Goal: Task Accomplishment & Management: Manage account settings

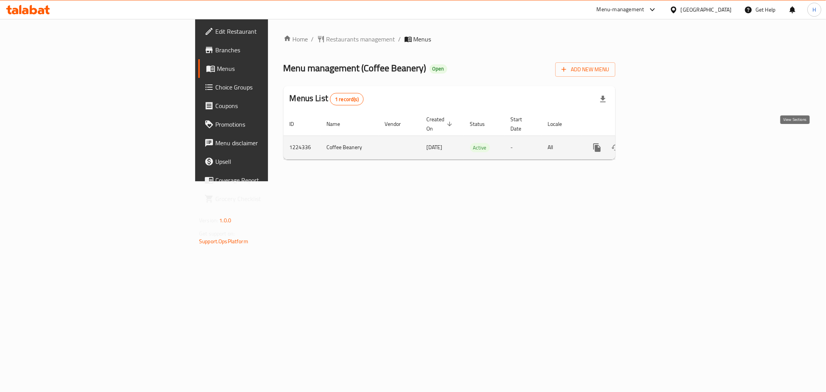
click at [656, 144] on icon "enhanced table" at bounding box center [652, 147] width 7 height 7
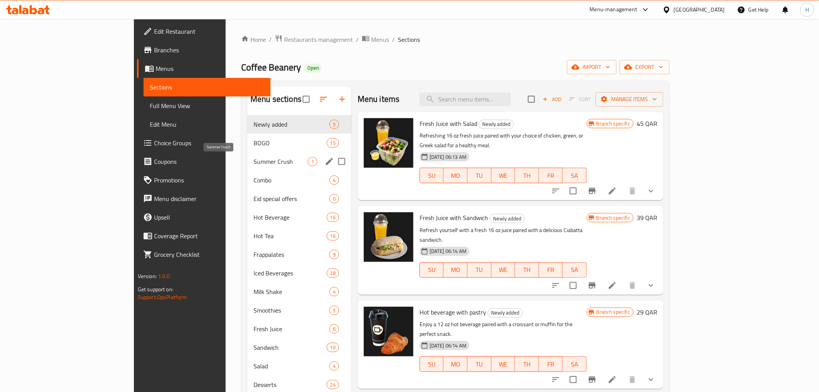
click at [254, 159] on span "Summer Crush" at bounding box center [281, 161] width 54 height 9
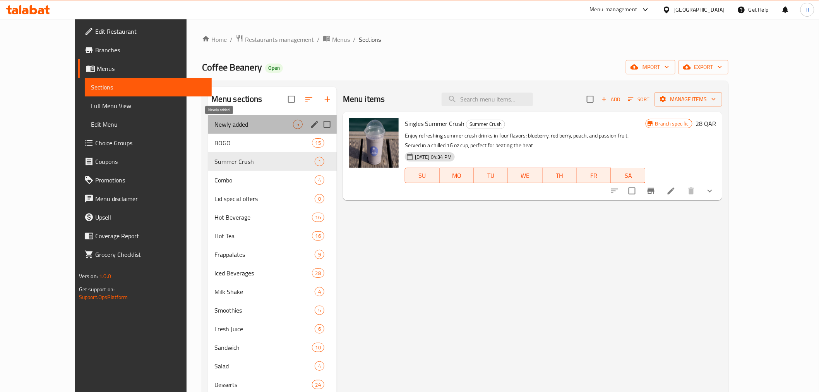
click at [215, 125] on span "Newly added" at bounding box center [254, 124] width 79 height 9
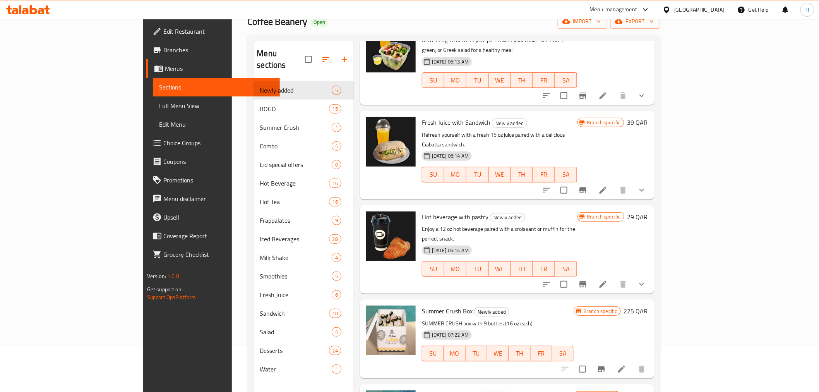
scroll to position [108, 0]
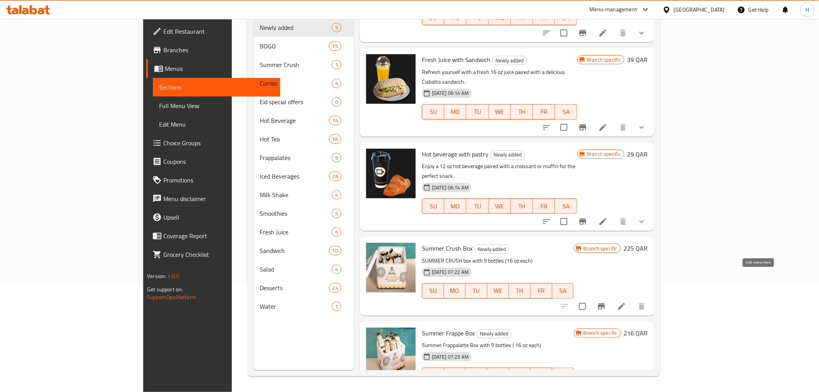
click at [625, 303] on icon at bounding box center [621, 306] width 7 height 7
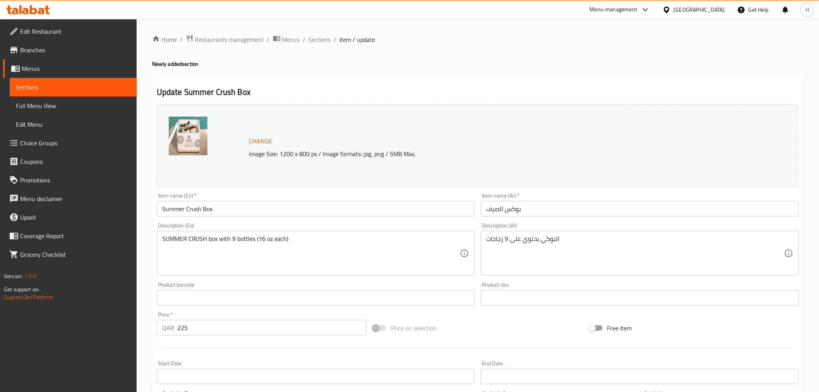
click at [332, 40] on ol "Home / Restaurants management / Menus / Sections / item / update" at bounding box center [478, 39] width 652 height 10
click at [320, 40] on span "Sections" at bounding box center [320, 39] width 22 height 9
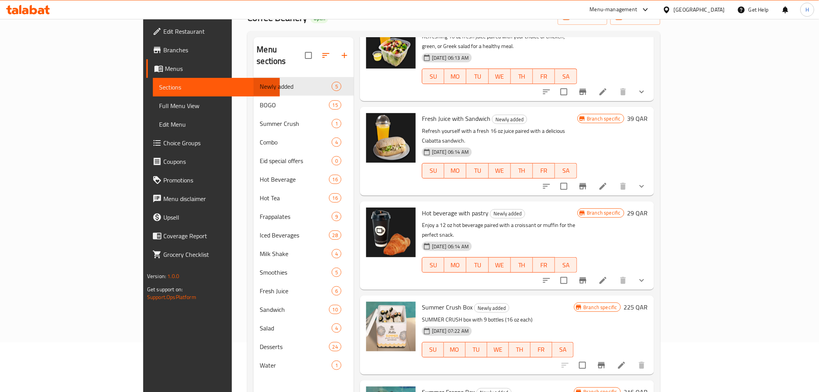
scroll to position [108, 0]
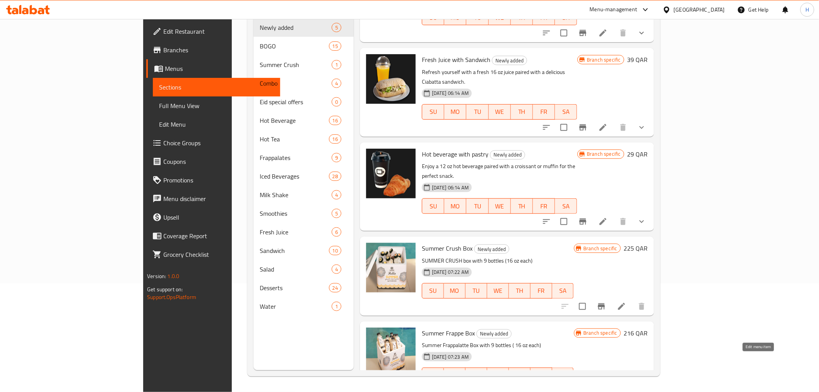
click at [625, 387] on icon at bounding box center [621, 390] width 7 height 7
